Goal: Navigation & Orientation: Find specific page/section

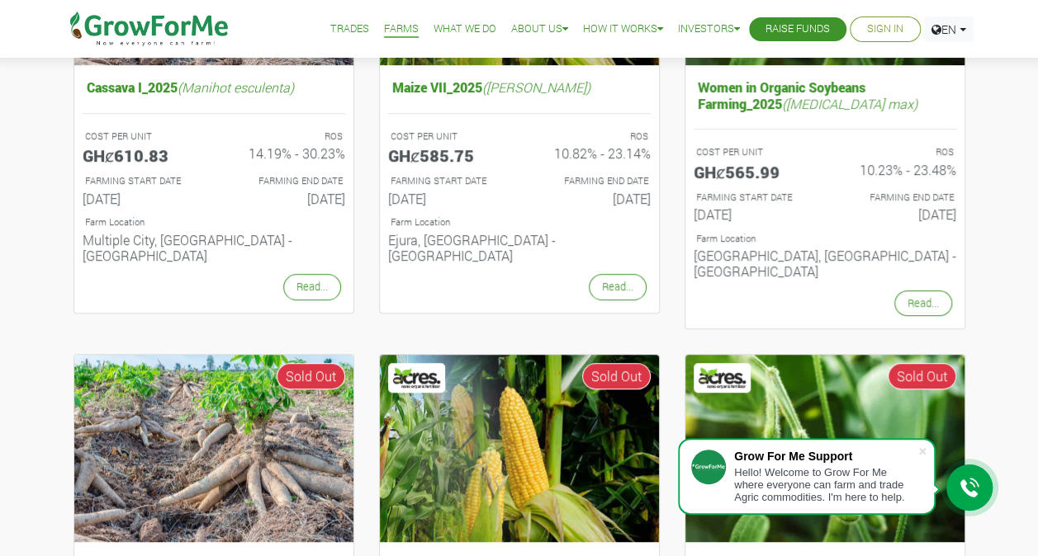
scroll to position [359, 0]
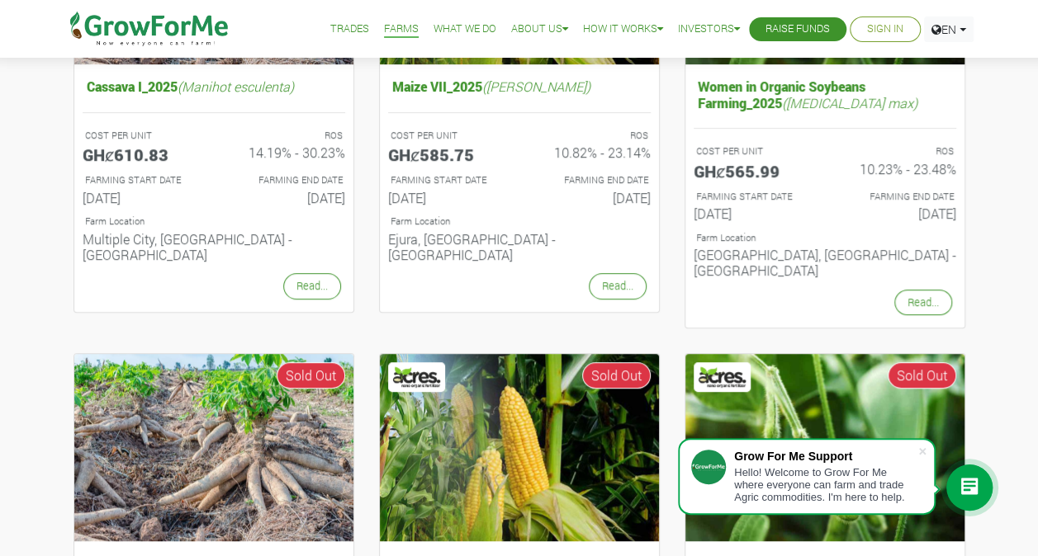
click at [395, 26] on link "Farms" at bounding box center [401, 29] width 35 height 17
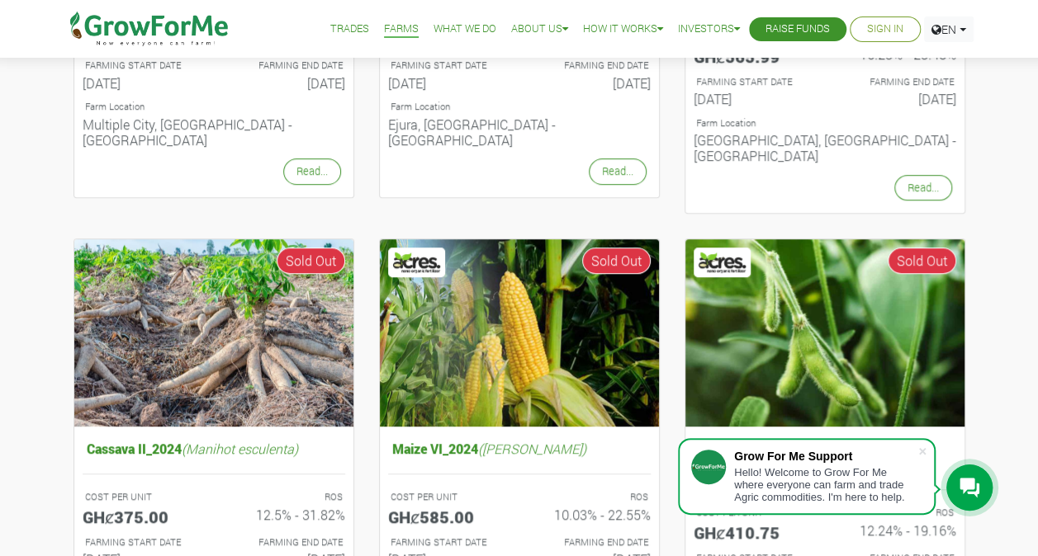
scroll to position [483, 0]
